Goal: Information Seeking & Learning: Learn about a topic

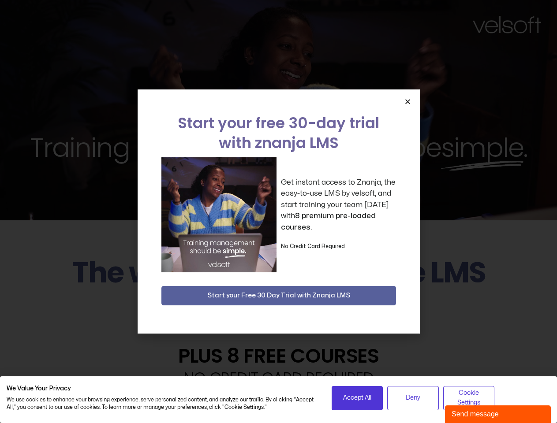
click at [278, 212] on div "Get instant access to Znanja, the easy-to-use LMS by velsoft, and start trainin…" at bounding box center [278, 214] width 235 height 115
click at [407, 101] on icon "Close" at bounding box center [407, 101] width 7 height 7
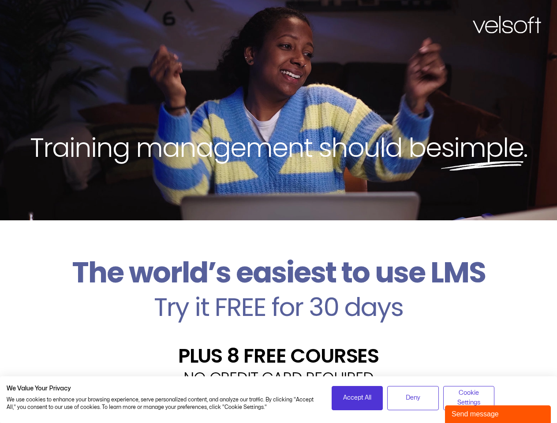
click at [279, 296] on h2 "Try it FREE for 30 days" at bounding box center [279, 308] width 544 height 26
click at [357, 398] on span "Accept All" at bounding box center [357, 398] width 28 height 10
click at [413, 398] on div "Velsoft’s Znanja LMS is built for small and medium-sized businesses that want t…" at bounding box center [279, 422] width 544 height 64
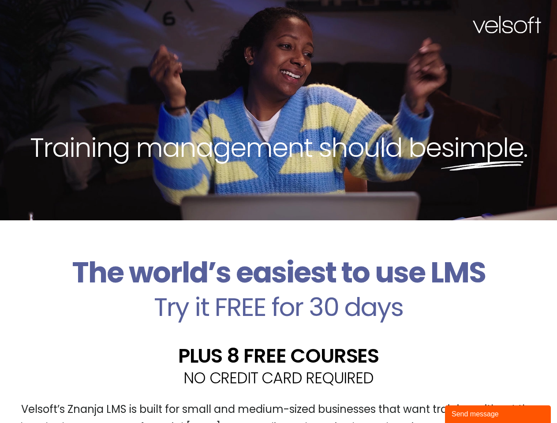
click at [469, 398] on div "Velsoft’s Znanja LMS is built for small and medium-sized businesses that want t…" at bounding box center [279, 422] width 544 height 64
click at [498, 415] on div "Send message" at bounding box center [498, 414] width 93 height 11
